Goal: Information Seeking & Learning: Find specific fact

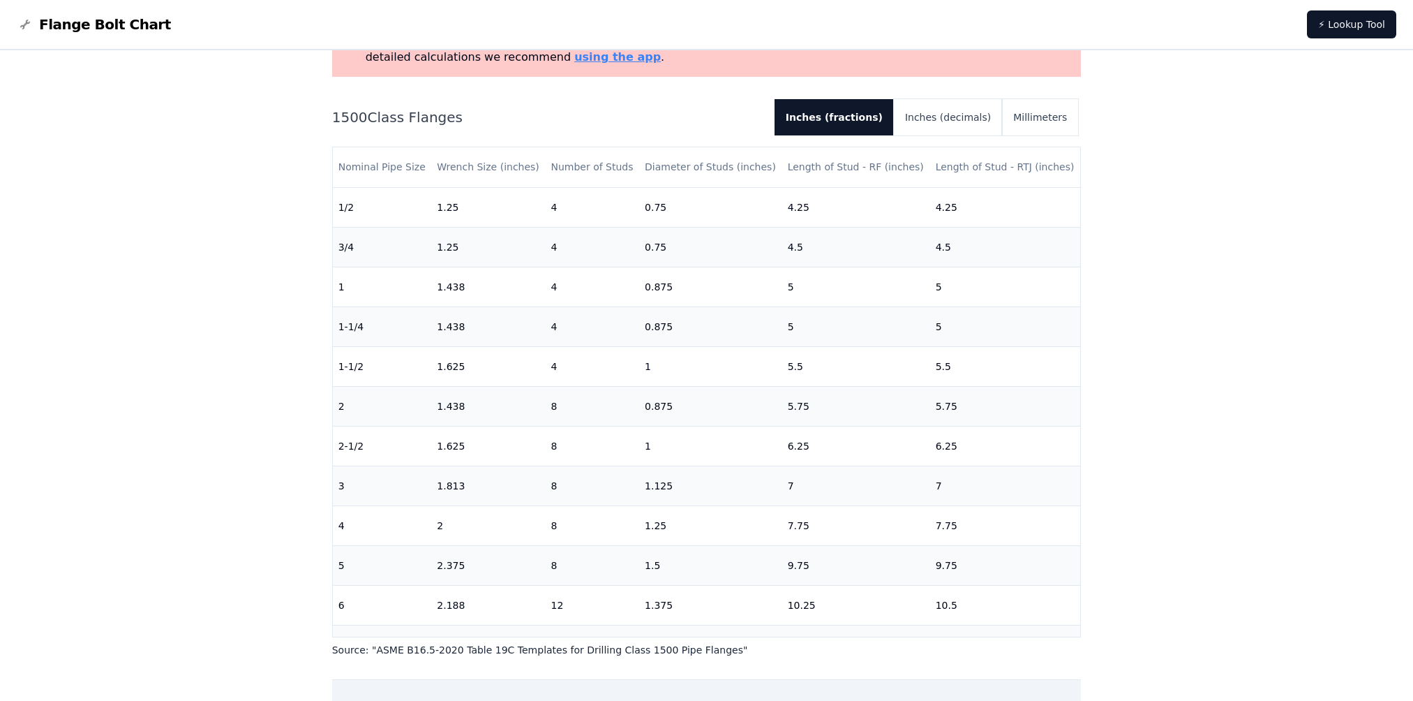
scroll to position [140, 0]
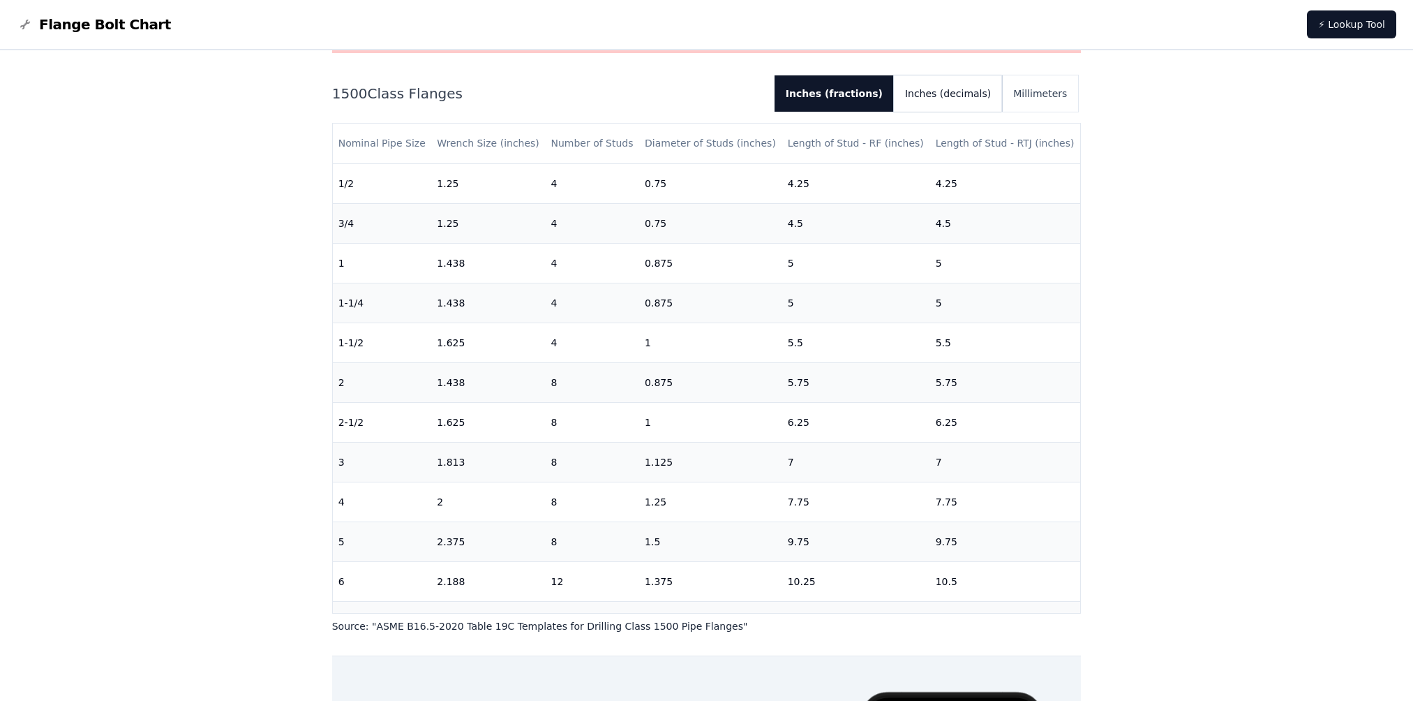
click at [957, 88] on button "Inches (decimals)" at bounding box center [948, 93] width 108 height 36
click at [1039, 82] on button "Millimeters" at bounding box center [1040, 93] width 76 height 36
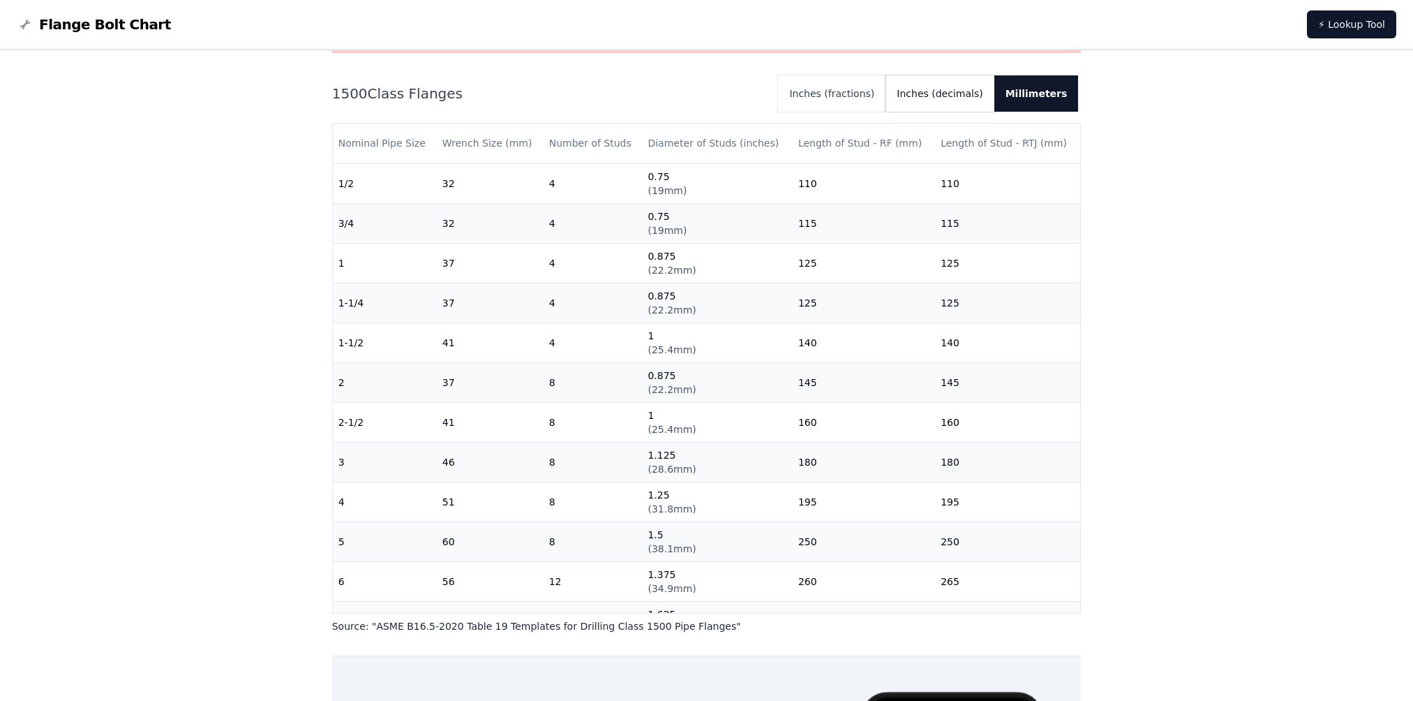
click at [935, 91] on button "Inches (decimals)" at bounding box center [940, 93] width 108 height 36
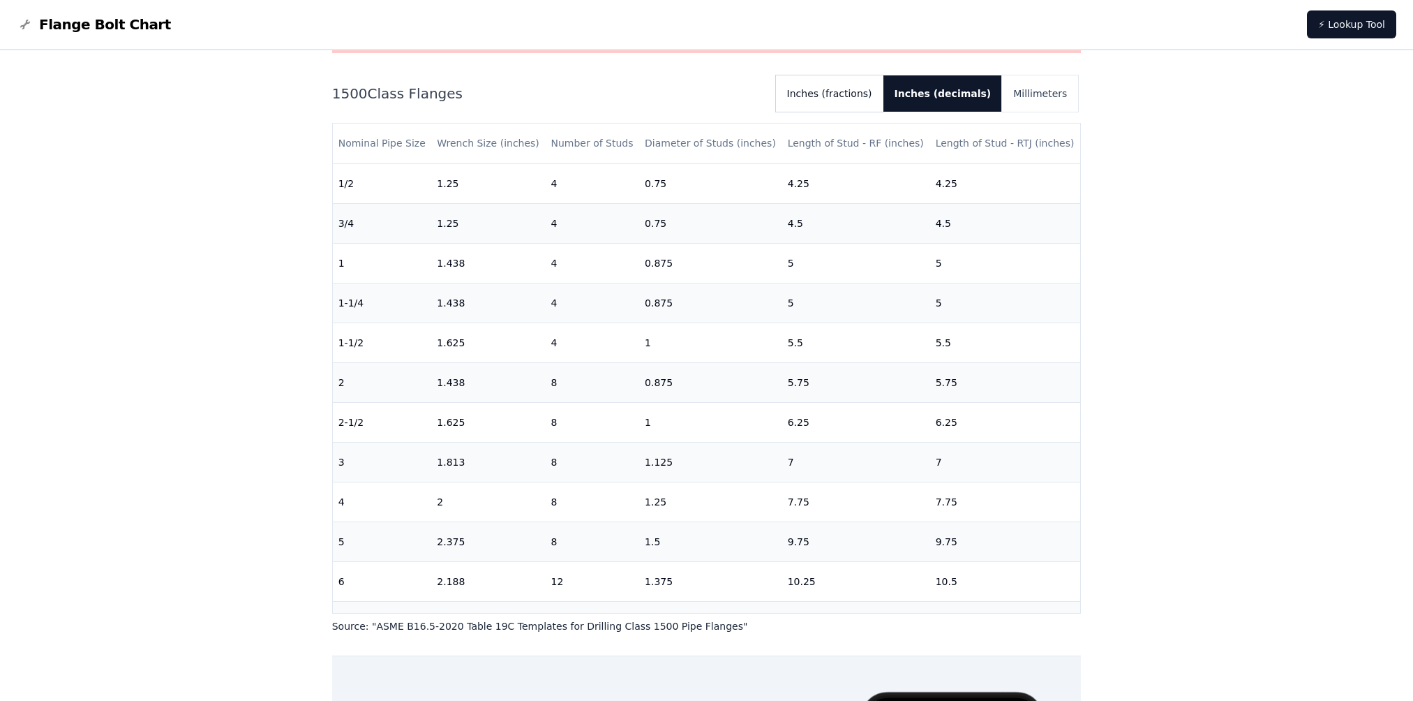
click at [884, 91] on button "Inches (fractions)" at bounding box center [829, 93] width 107 height 36
click at [983, 115] on div "1500 Class Flanges Inches (fractions) Inches (decimals) Millimeters Nominal Pip…" at bounding box center [707, 354] width 750 height 558
click at [970, 101] on button "Inches (decimals)" at bounding box center [948, 93] width 108 height 36
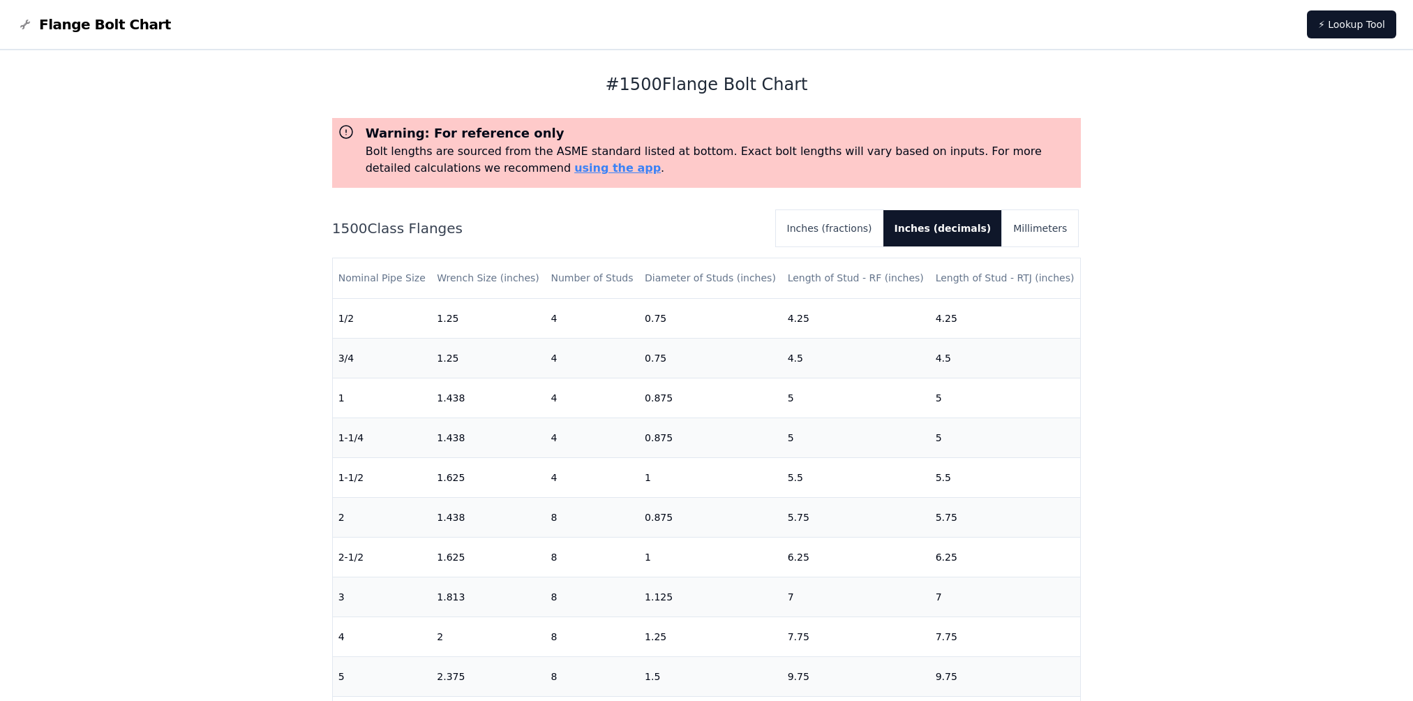
scroll to position [0, 0]
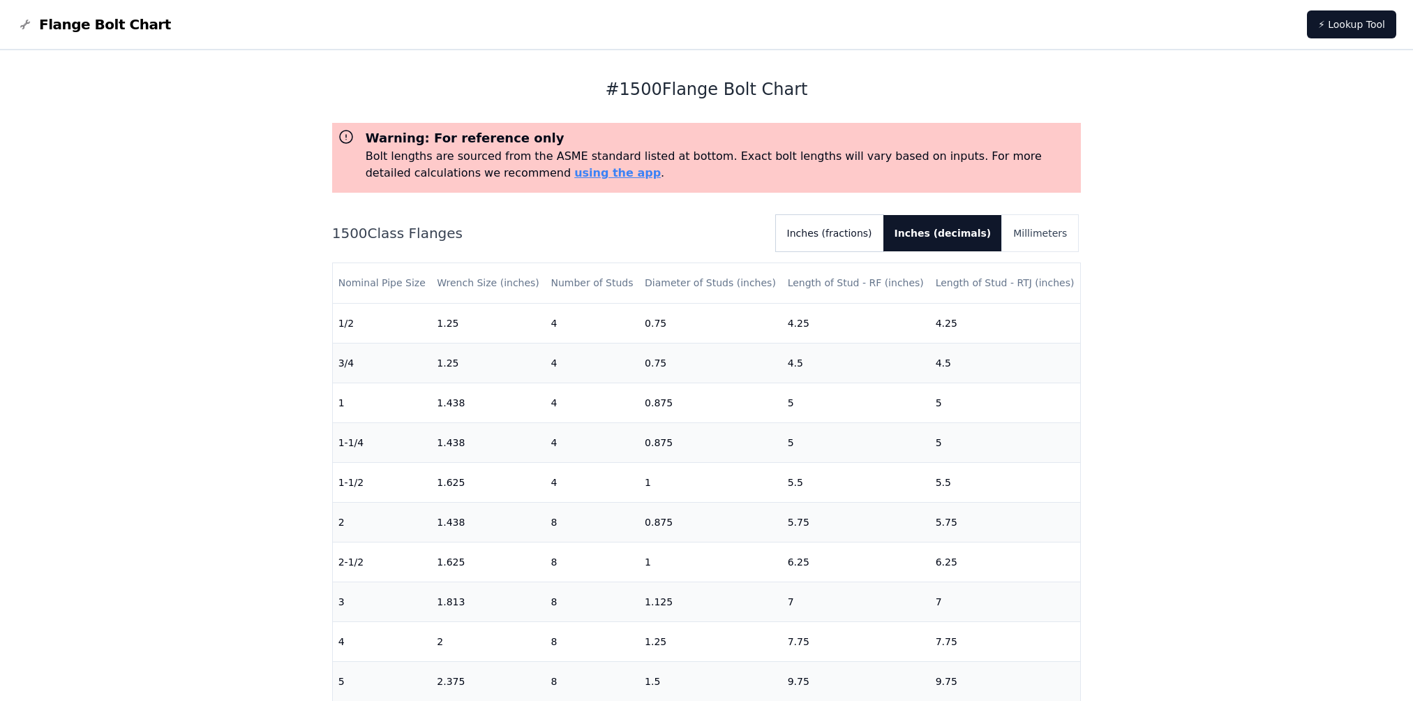
click at [863, 240] on button "Inches (fractions)" at bounding box center [829, 233] width 107 height 36
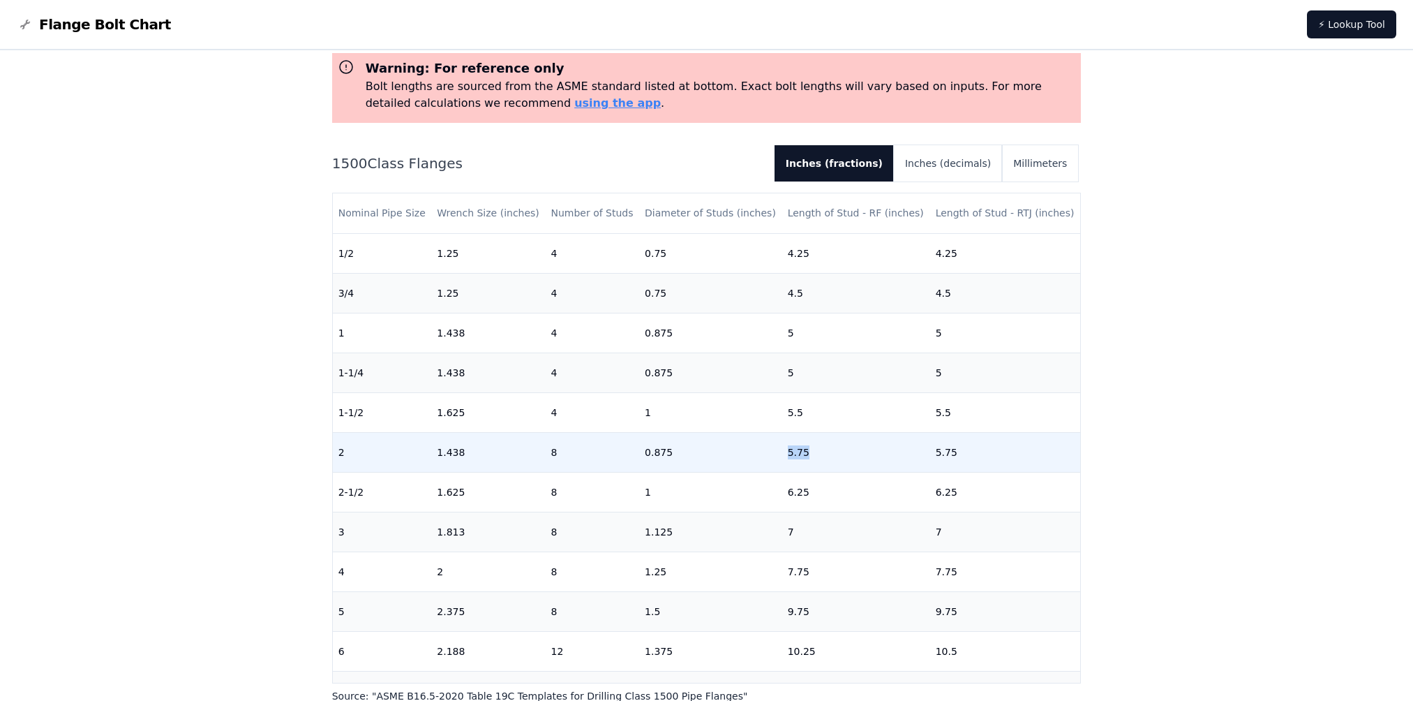
drag, startPoint x: 783, startPoint y: 452, endPoint x: 813, endPoint y: 448, distance: 30.2
click at [813, 448] on td "5.75" at bounding box center [856, 452] width 148 height 40
drag, startPoint x: 813, startPoint y: 448, endPoint x: 803, endPoint y: 456, distance: 13.4
click at [803, 456] on td "5.75" at bounding box center [856, 452] width 148 height 40
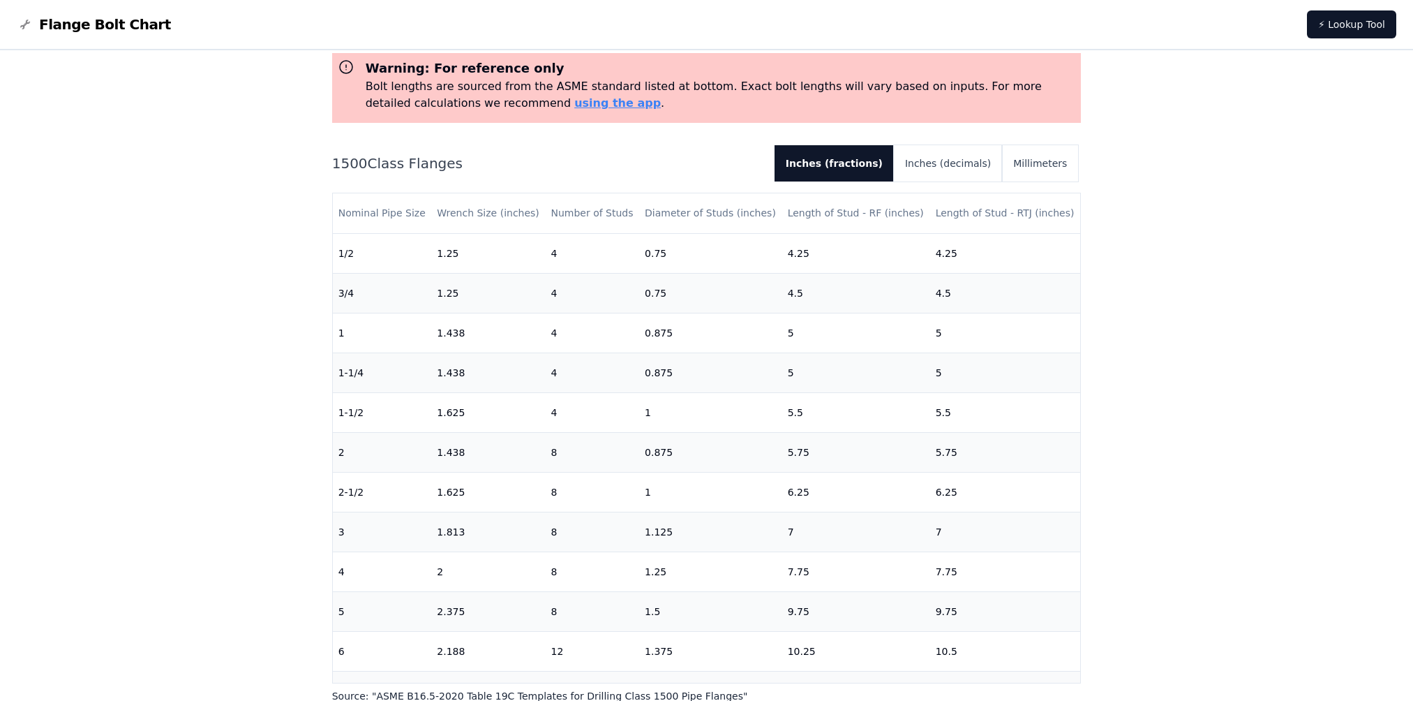
drag, startPoint x: 324, startPoint y: 165, endPoint x: 562, endPoint y: 163, distance: 238.0
click at [562, 163] on div "# 1500 Flange Bolt Chart Warning: For reference only Bolt lengths are sourced f…" at bounding box center [707, 512] width 782 height 1064
click at [562, 163] on h2 "1500 Class Flanges" at bounding box center [547, 164] width 431 height 20
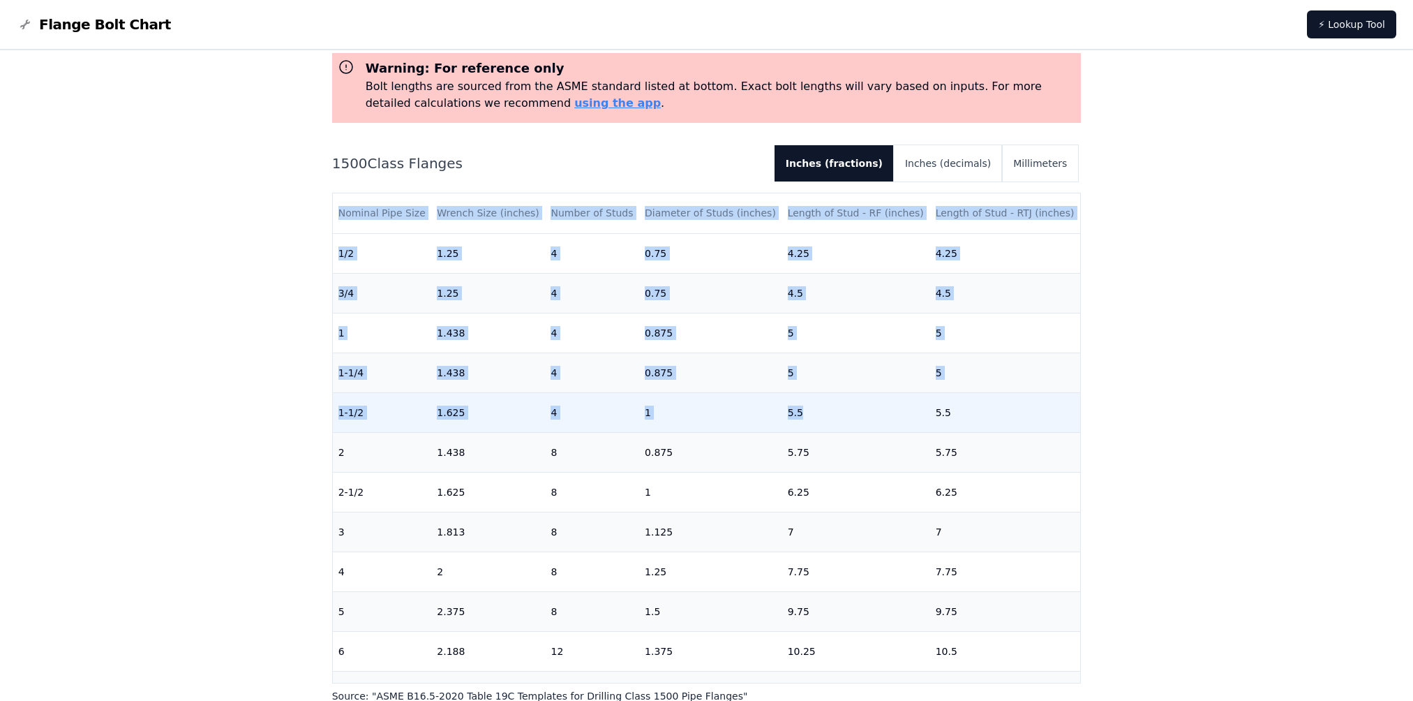
drag, startPoint x: 308, startPoint y: 447, endPoint x: 884, endPoint y: 418, distance: 576.6
click at [884, 418] on div "# 1500 Flange Bolt Chart Warning: For reference only Bolt lengths are sourced f…" at bounding box center [706, 512] width 1413 height 1064
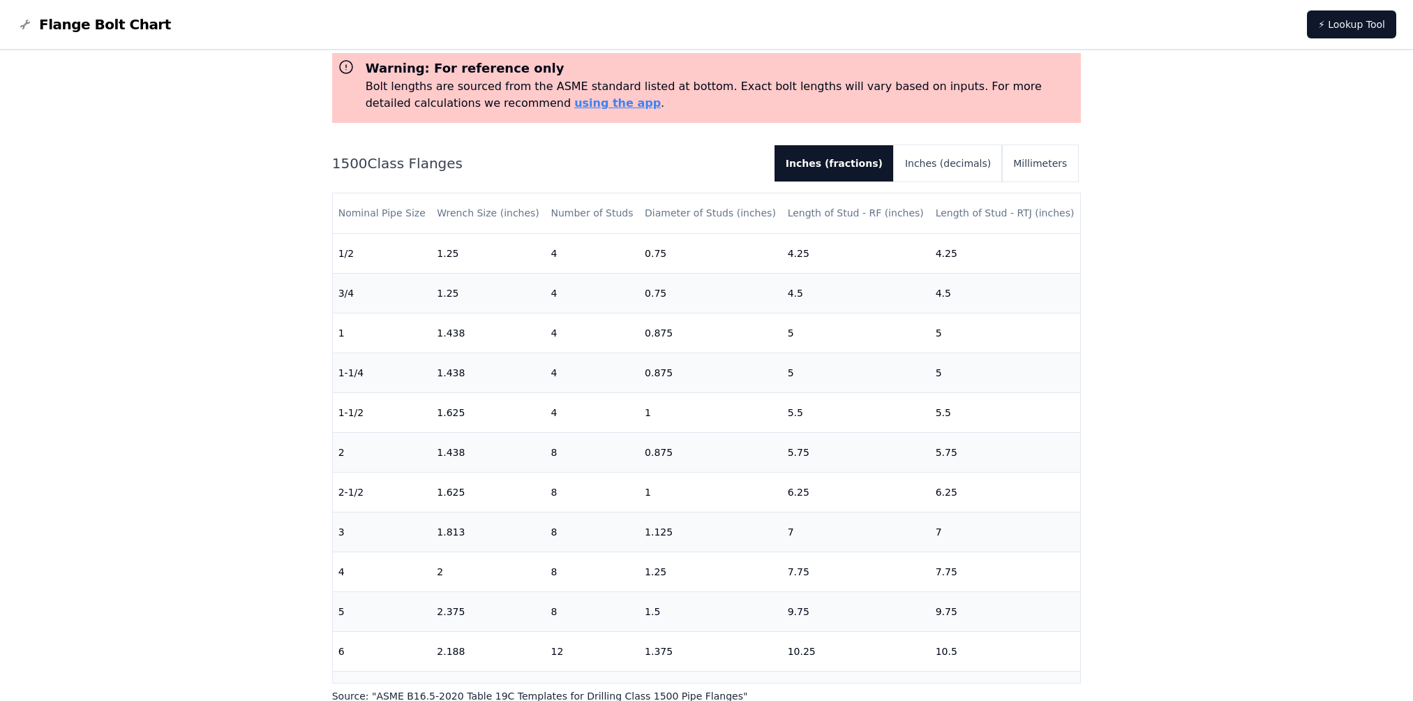
drag, startPoint x: 884, startPoint y: 418, endPoint x: 1108, endPoint y: 408, distance: 225.0
click at [1106, 410] on div "# 1500 Flange Bolt Chart Warning: For reference only Bolt lengths are sourced f…" at bounding box center [706, 512] width 1413 height 1064
